Goal: Transaction & Acquisition: Purchase product/service

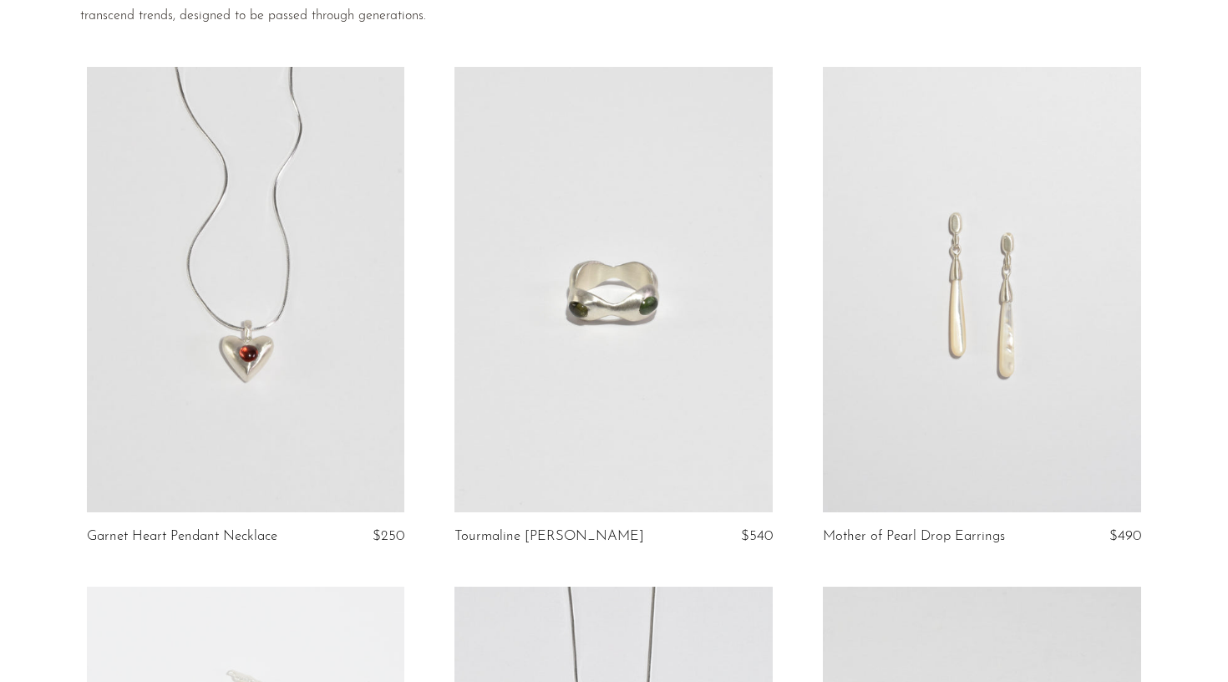
scroll to position [262, 0]
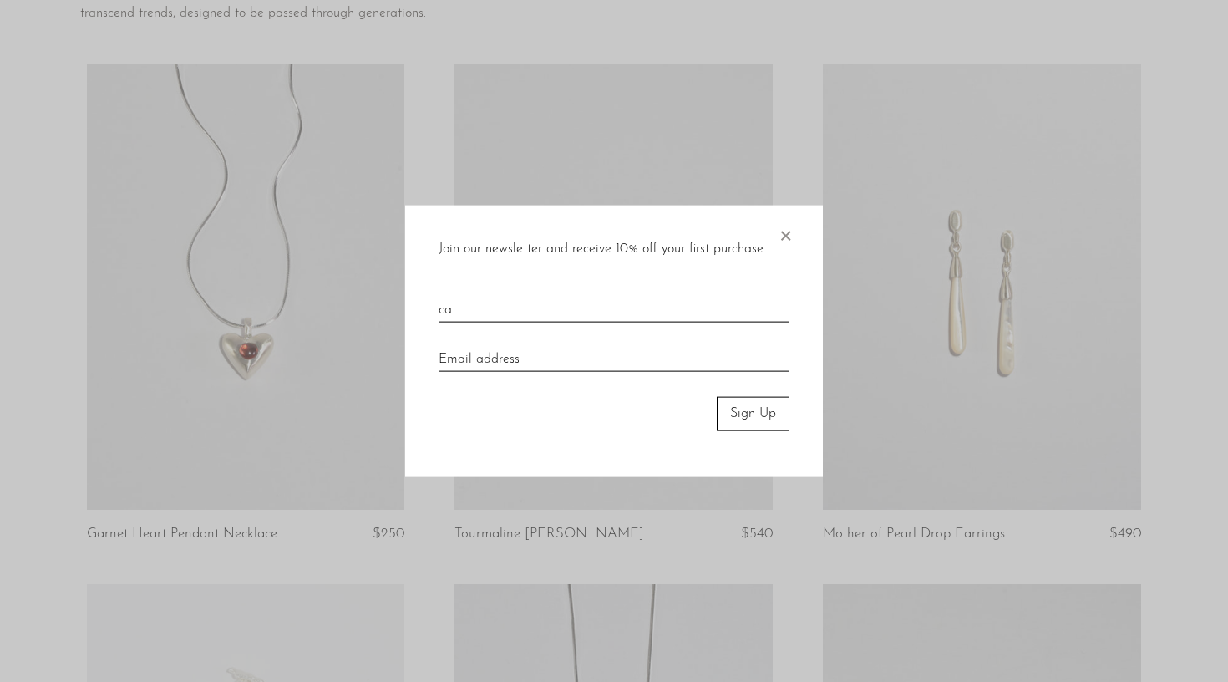
type input "c"
type input "Carrie Mason-Flook"
type input "carrie.masook@gmail.com"
click at [760, 418] on button "Sign Up" at bounding box center [753, 413] width 73 height 33
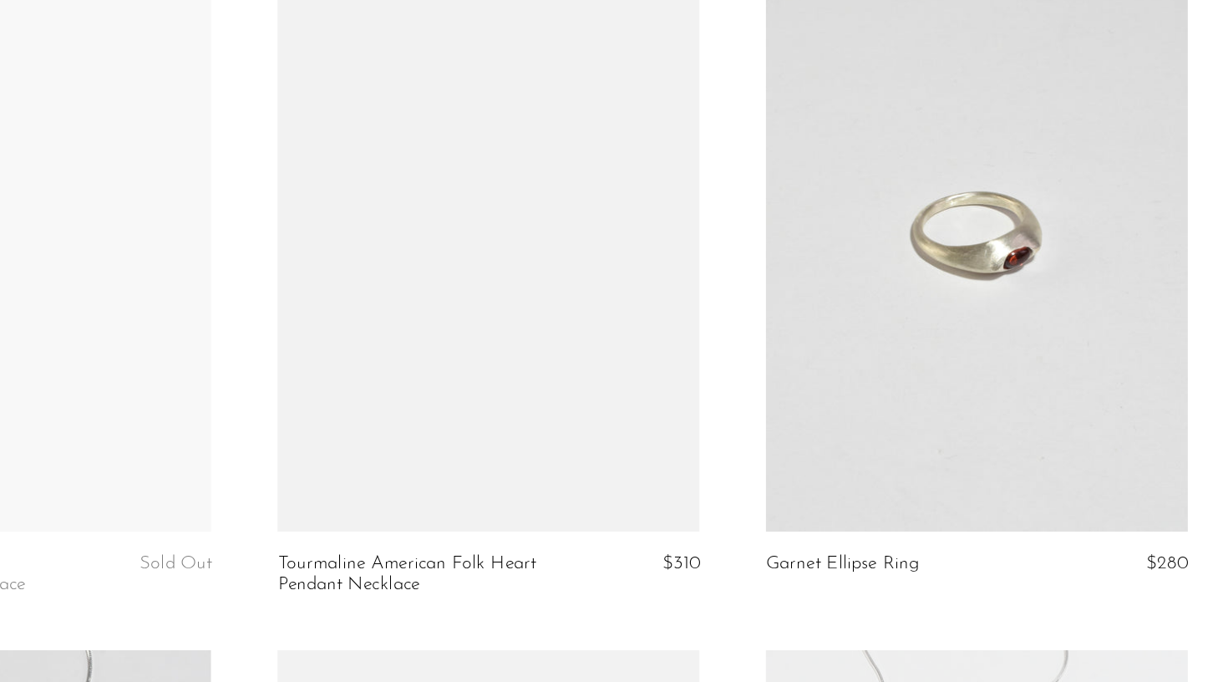
scroll to position [865, 0]
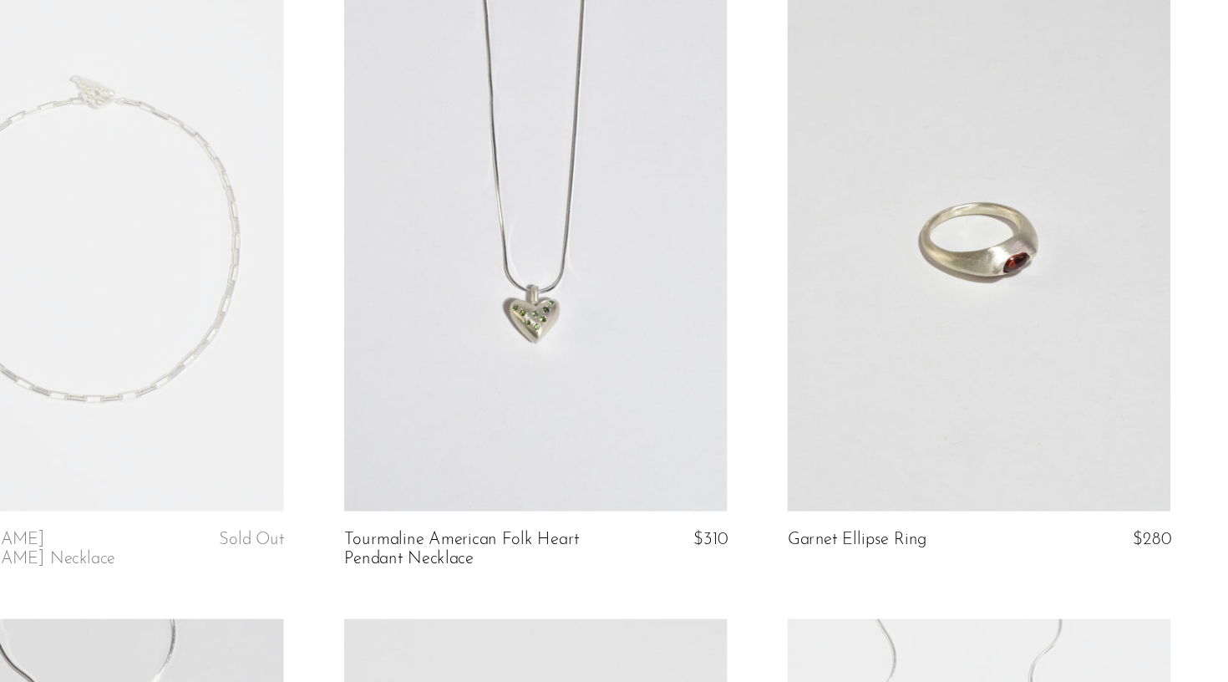
click at [830, 254] on link at bounding box center [982, 203] width 318 height 445
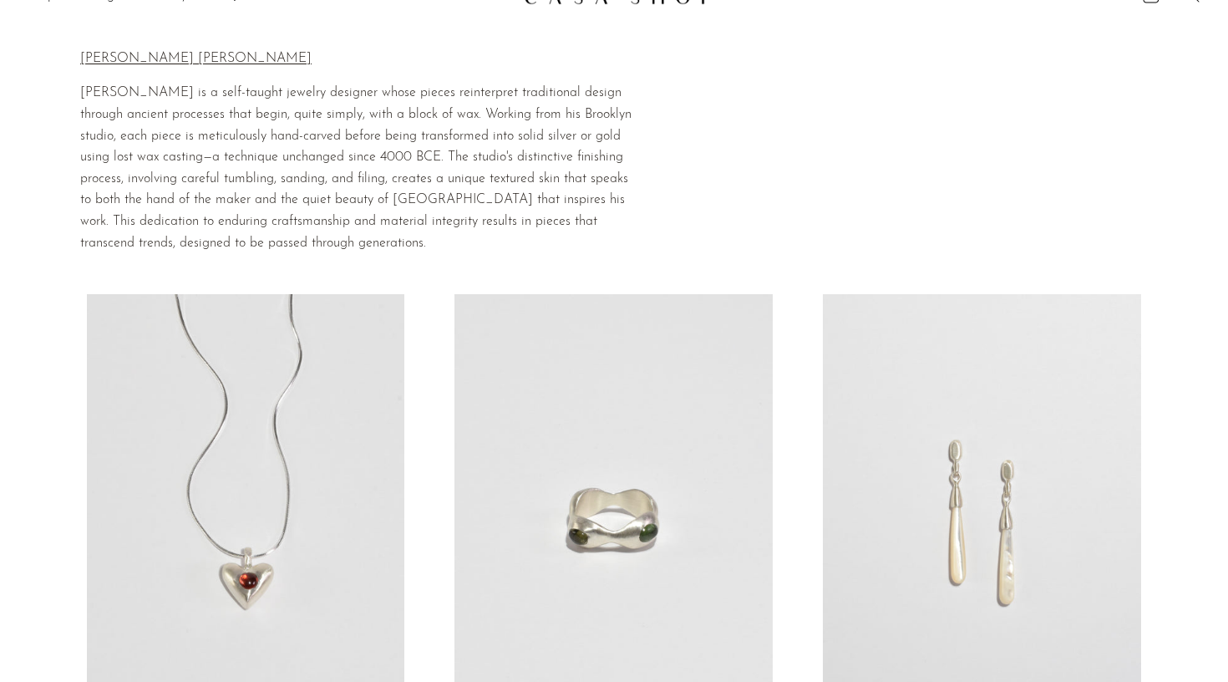
scroll to position [26, 0]
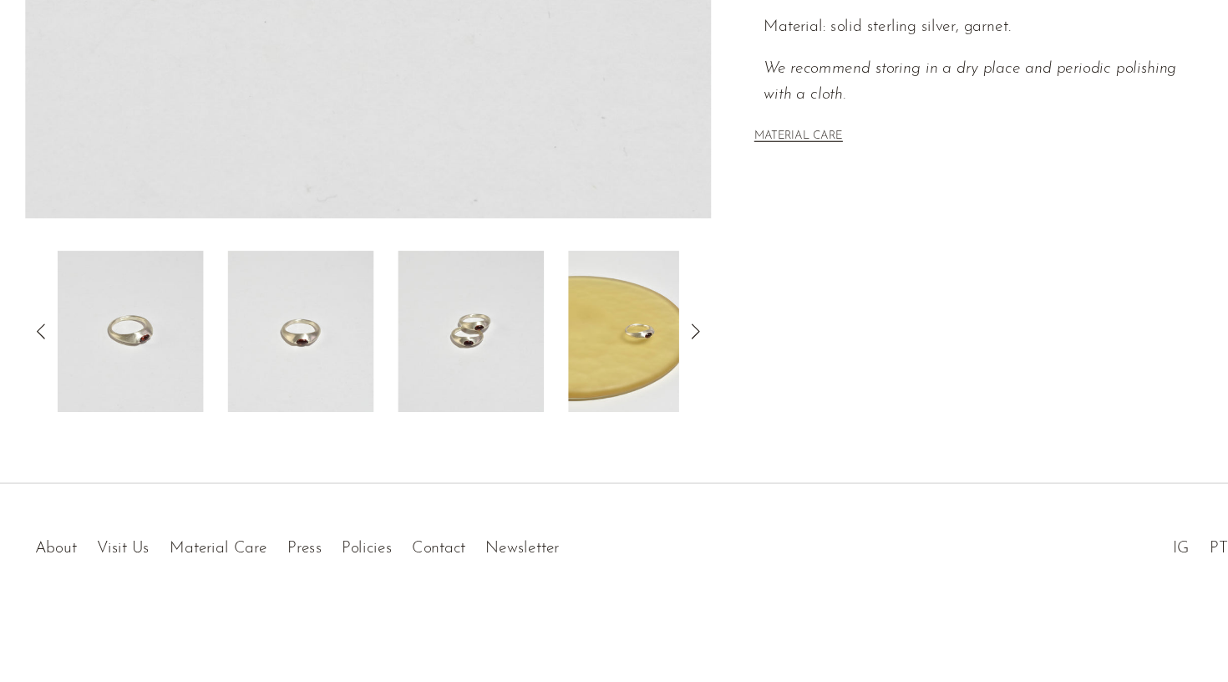
scroll to position [406, 0]
click at [652, 381] on icon at bounding box center [662, 391] width 20 height 20
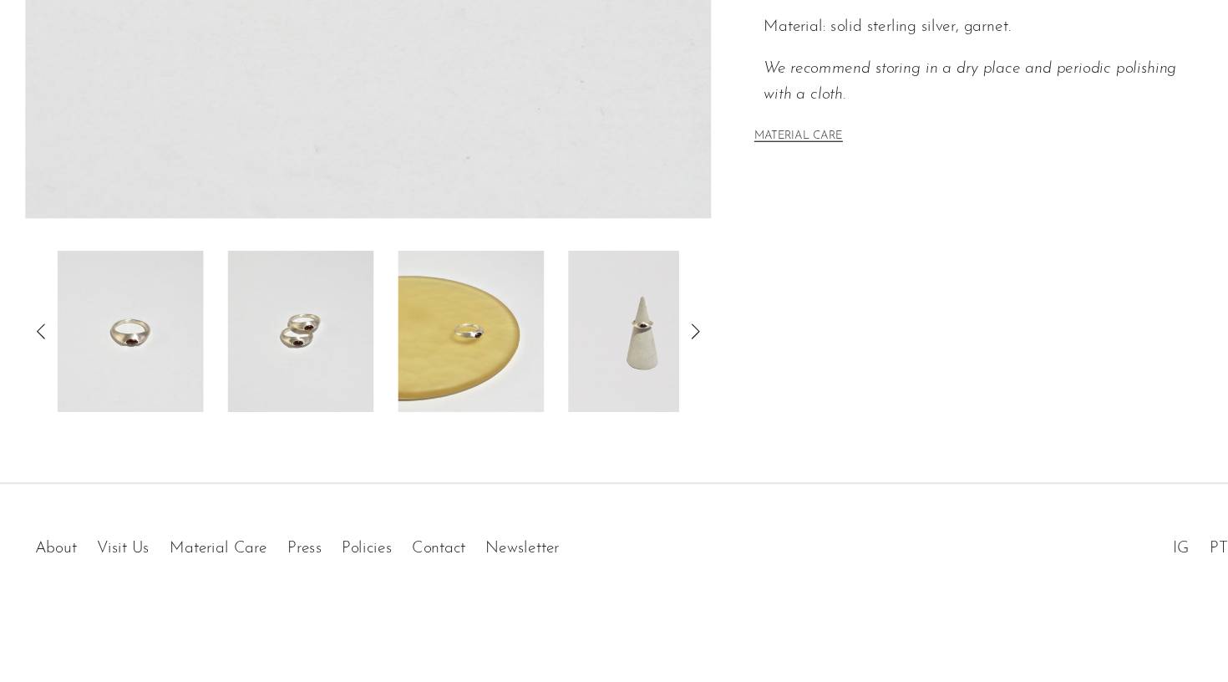
click at [652, 381] on icon at bounding box center [662, 391] width 20 height 20
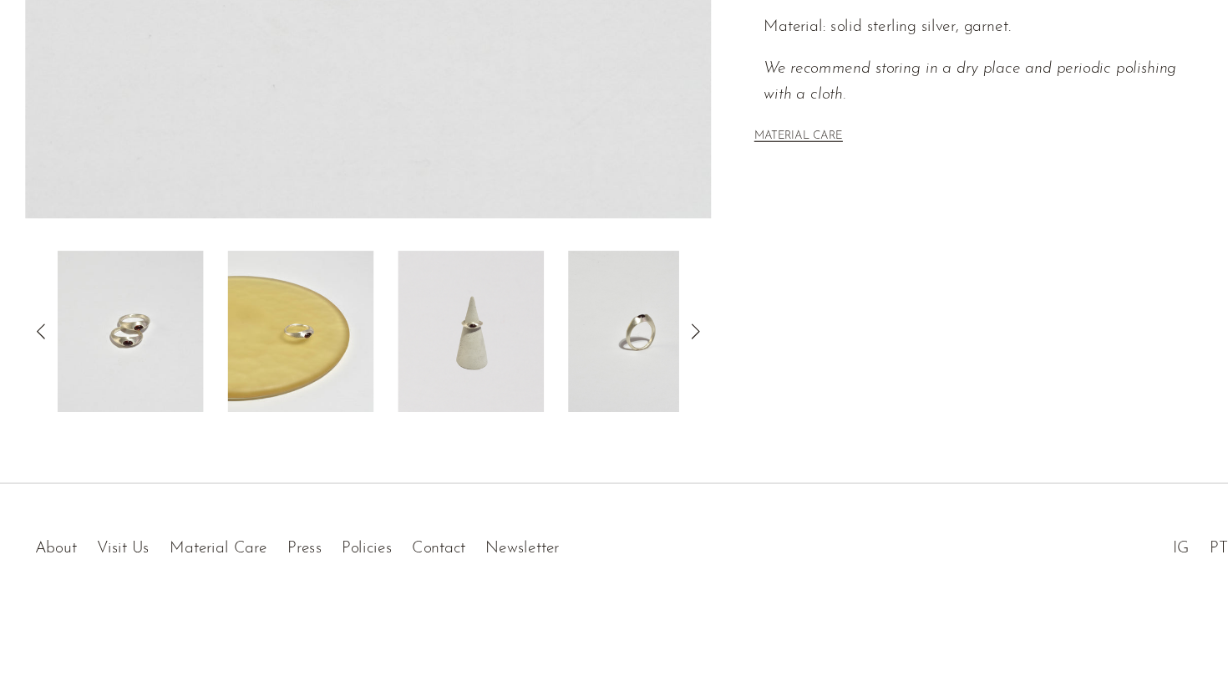
click at [415, 324] on img at bounding box center [475, 391] width 121 height 134
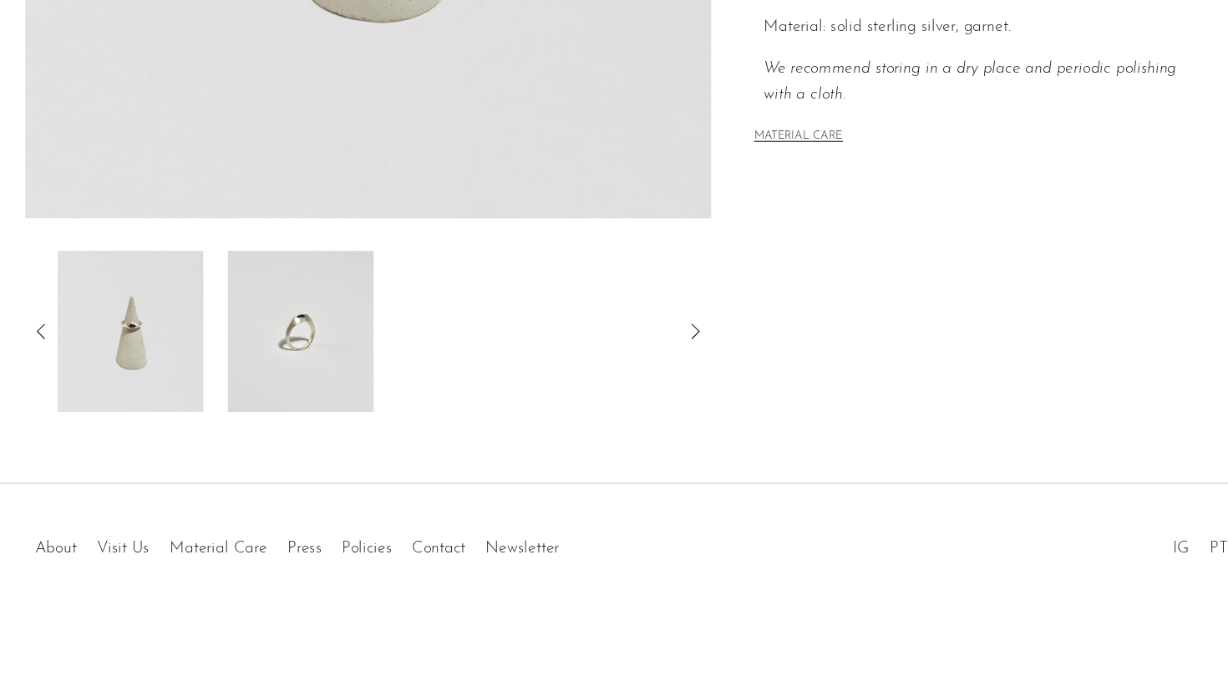
scroll to position [405, 0]
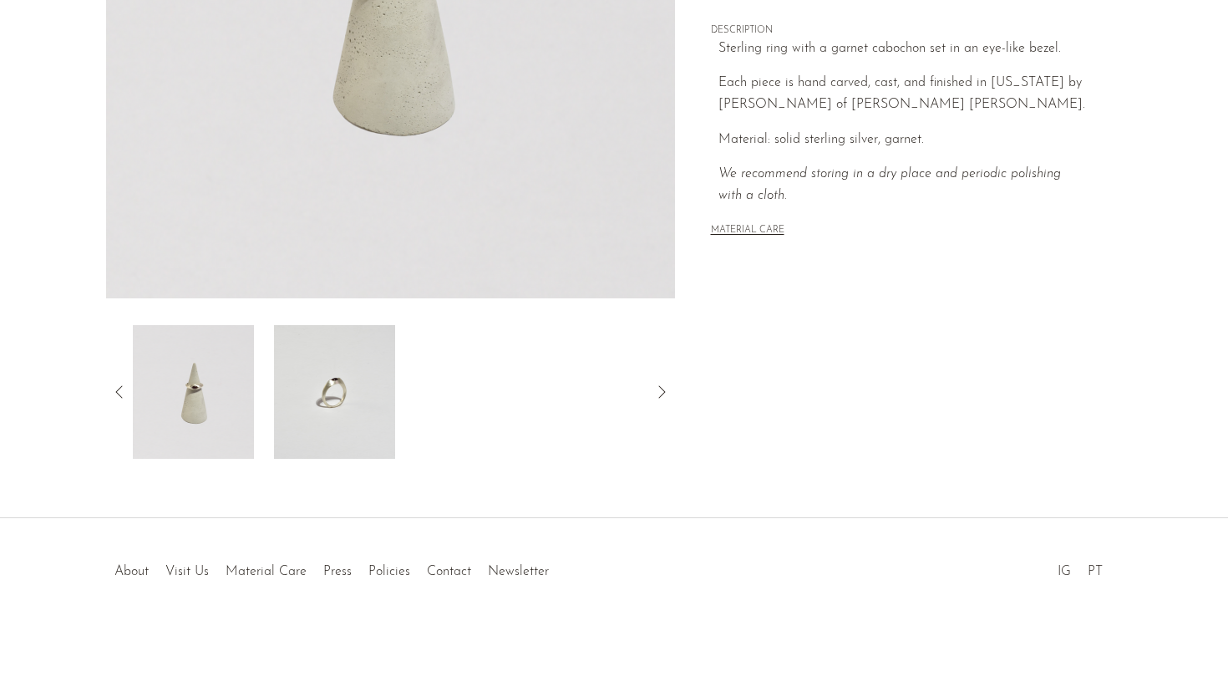
click at [206, 412] on img at bounding box center [193, 392] width 121 height 134
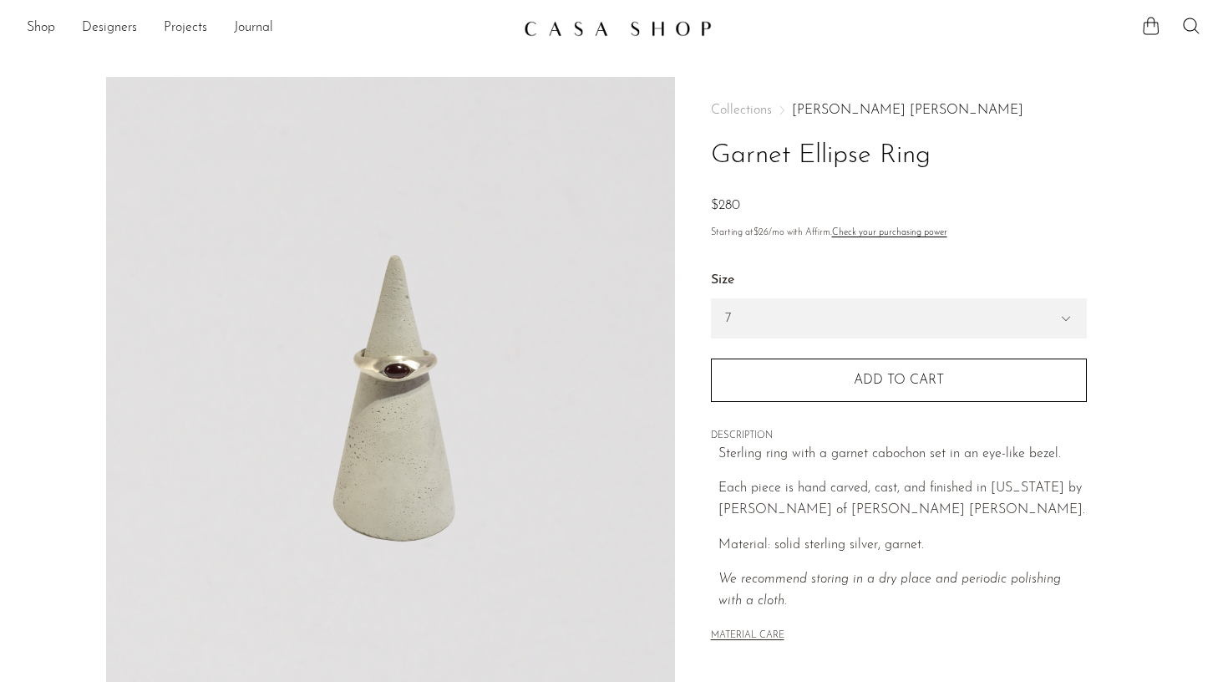
scroll to position [0, 0]
